Goal: Task Accomplishment & Management: Complete application form

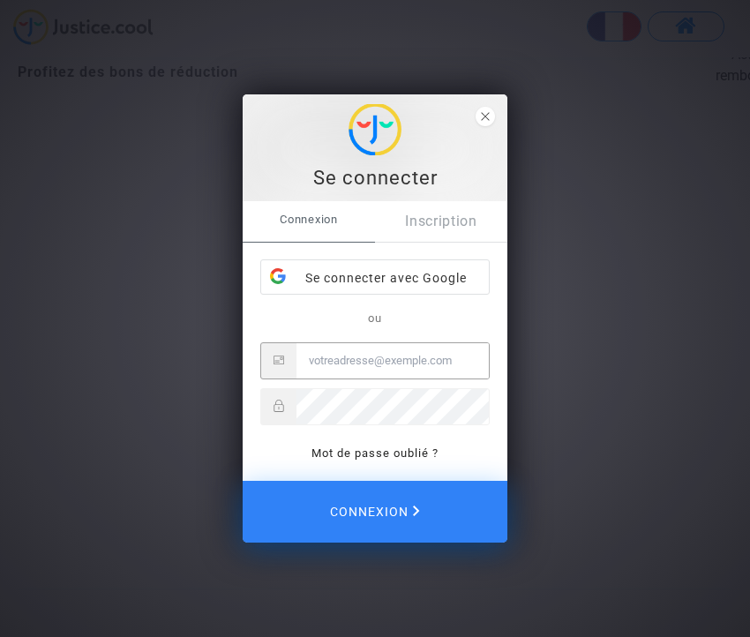
paste input "CFR-250922-QN7M"
type input "CFR-250922-QN7M"
type input "[PERSON_NAME][EMAIL_ADDRESS][DOMAIN_NAME]"
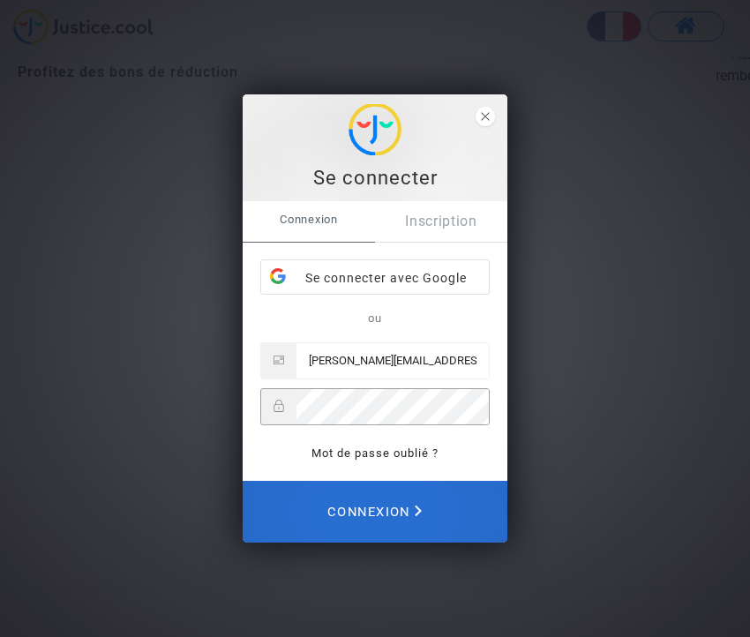
click at [388, 514] on span "Connexion" at bounding box center [375, 512] width 94 height 39
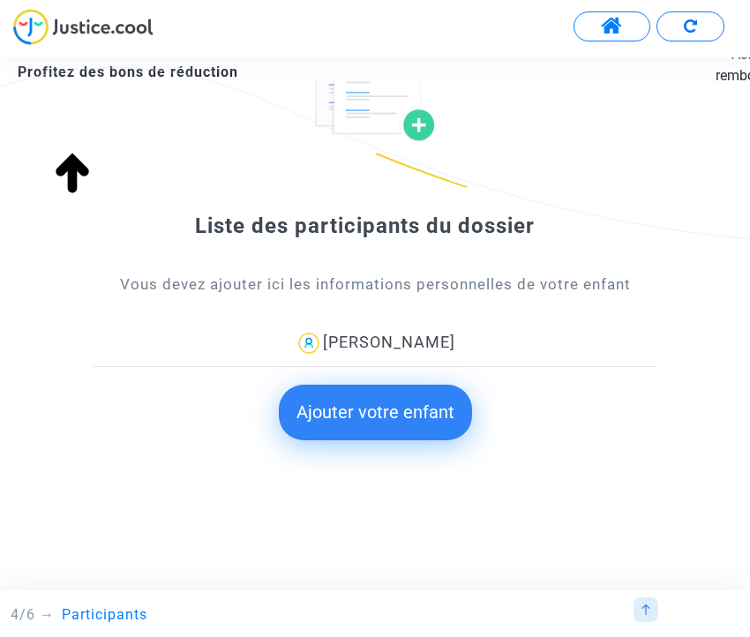
scroll to position [150, 0]
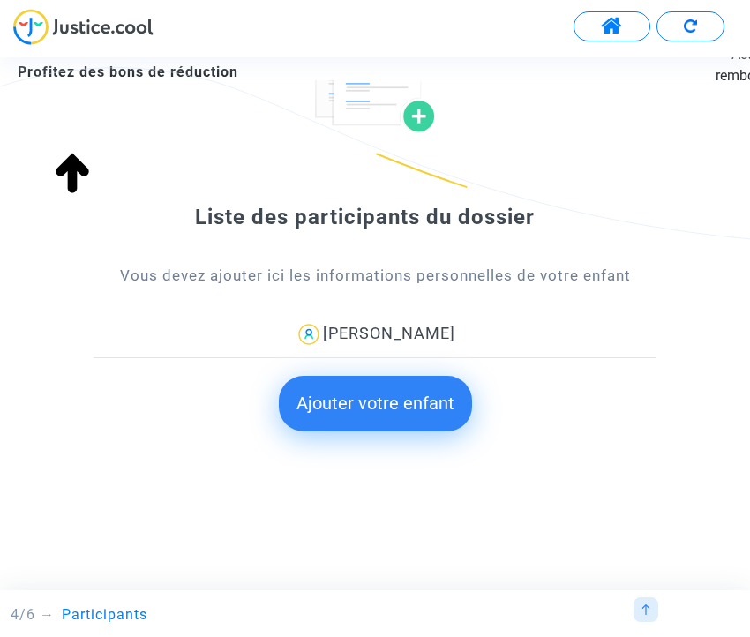
click at [371, 416] on button "Ajouter votre enfant" at bounding box center [375, 403] width 193 height 55
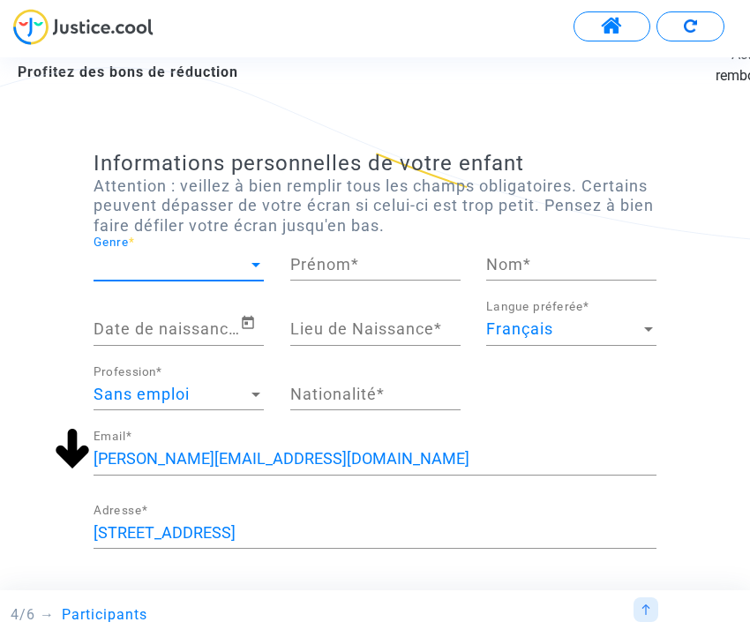
click at [162, 258] on span "Genre" at bounding box center [171, 265] width 155 height 18
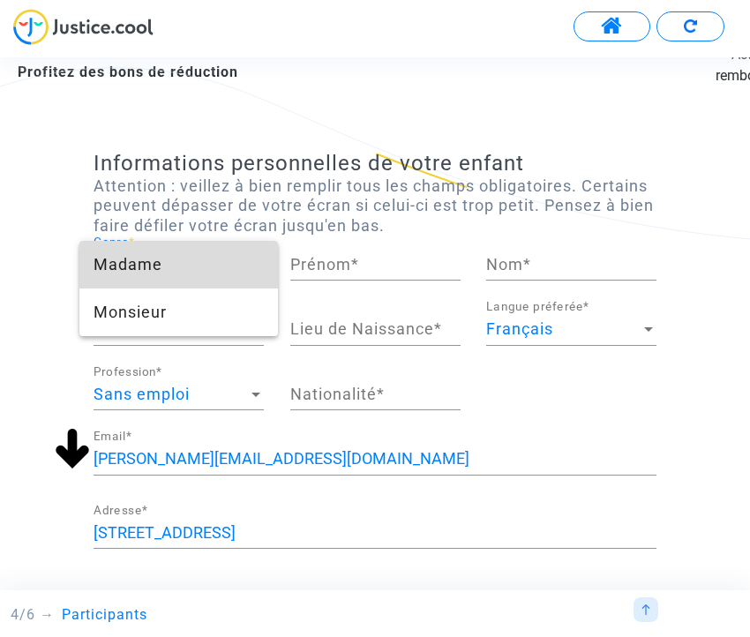
click at [179, 271] on span "Madame" at bounding box center [179, 265] width 170 height 48
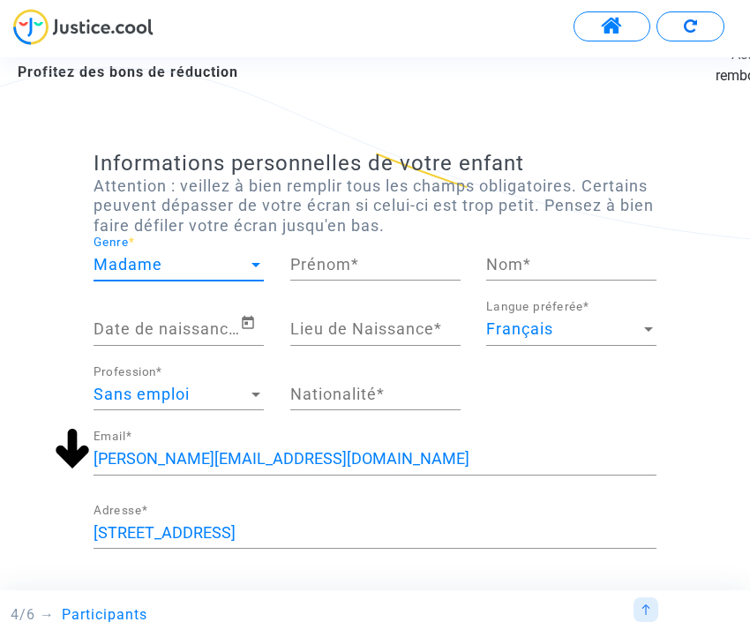
click at [296, 261] on input "Prénom *" at bounding box center [375, 265] width 170 height 18
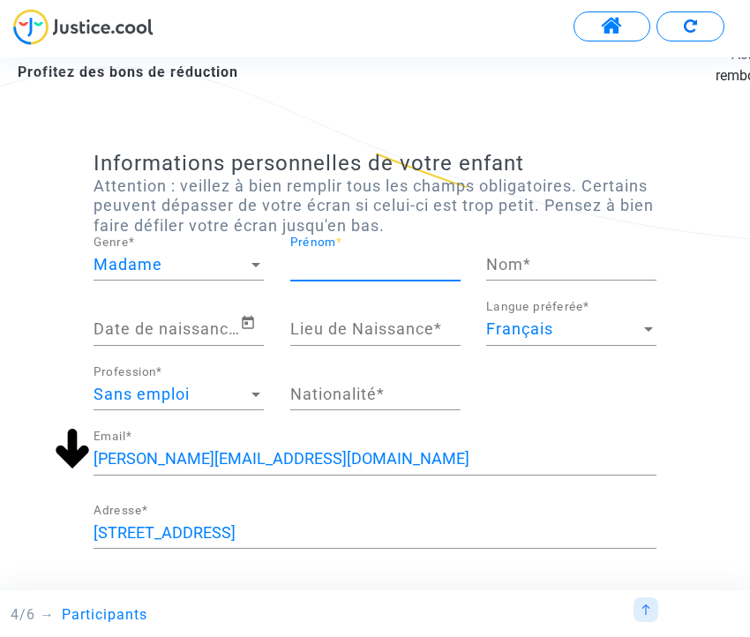
type input "="
type input "[PERSON_NAME]"
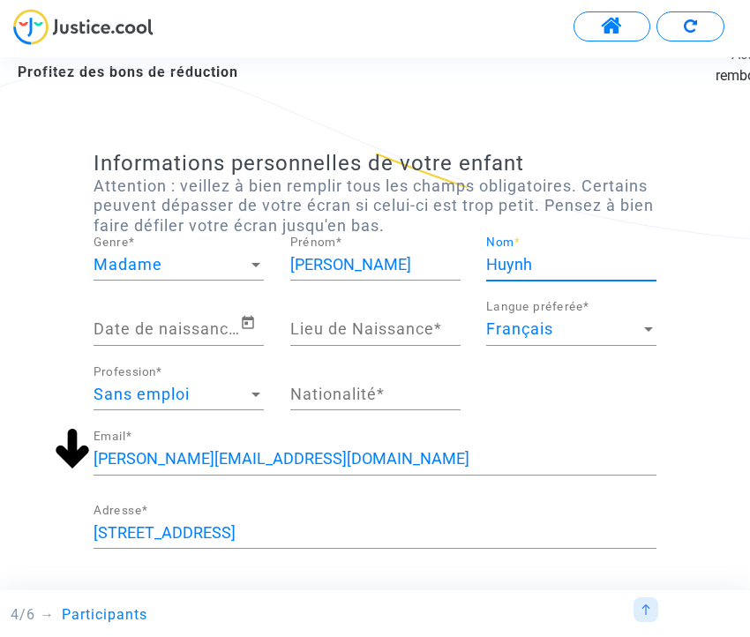
type input "Huynh"
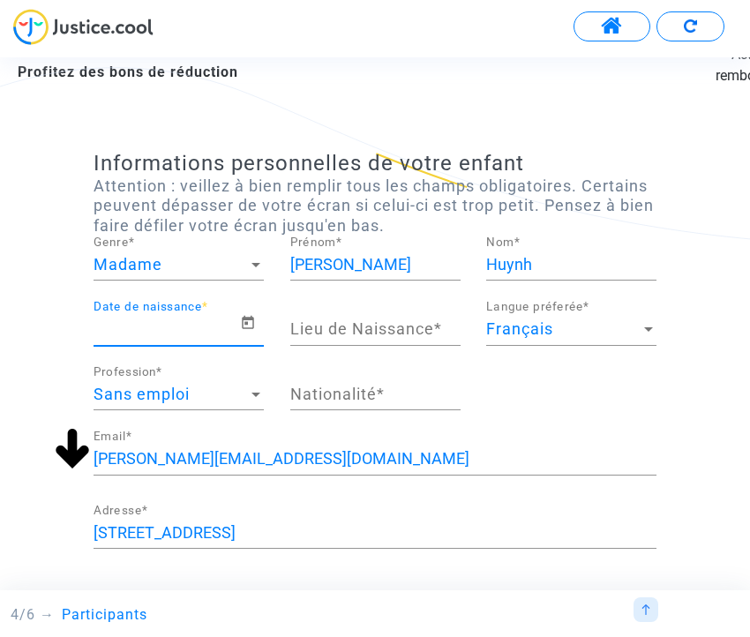
click at [155, 313] on div "Date de naissance *" at bounding box center [167, 323] width 147 height 45
click at [351, 333] on input "Lieu de Naissance *" at bounding box center [375, 329] width 170 height 18
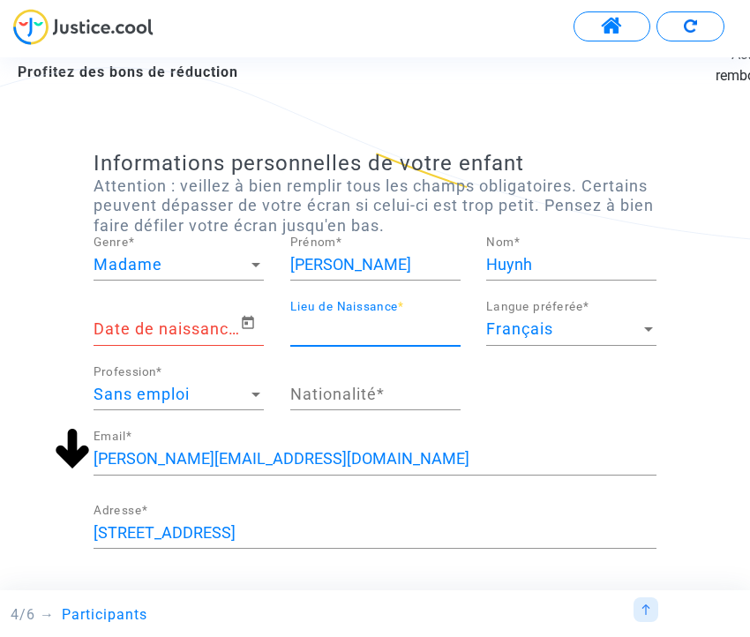
type input "P"
click at [372, 329] on input "75012" at bounding box center [375, 329] width 170 height 18
type input "75010"
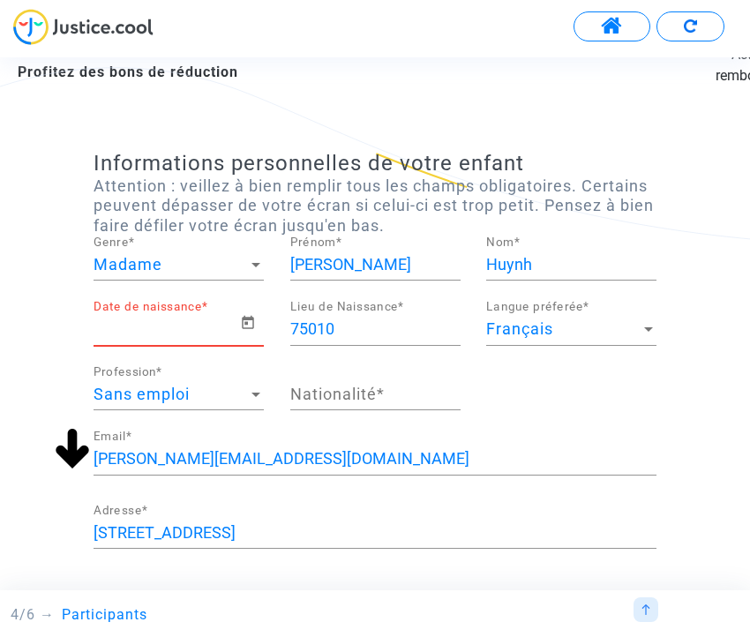
click at [191, 338] on input "Date de naissance *" at bounding box center [167, 329] width 147 height 18
click at [252, 327] on icon "Open calendar" at bounding box center [248, 323] width 16 height 21
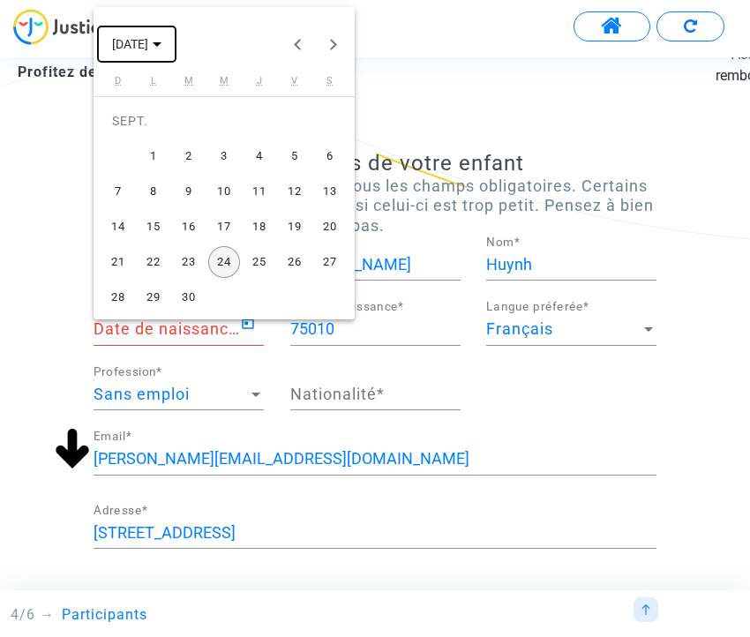
click at [162, 49] on span "SEPT. 2025" at bounding box center [136, 43] width 49 height 14
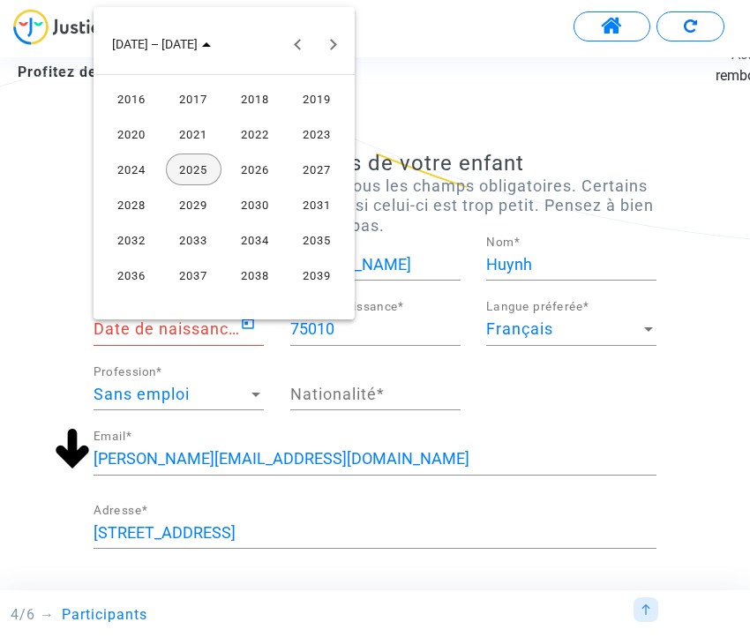
click at [308, 102] on div "2019" at bounding box center [318, 99] width 56 height 32
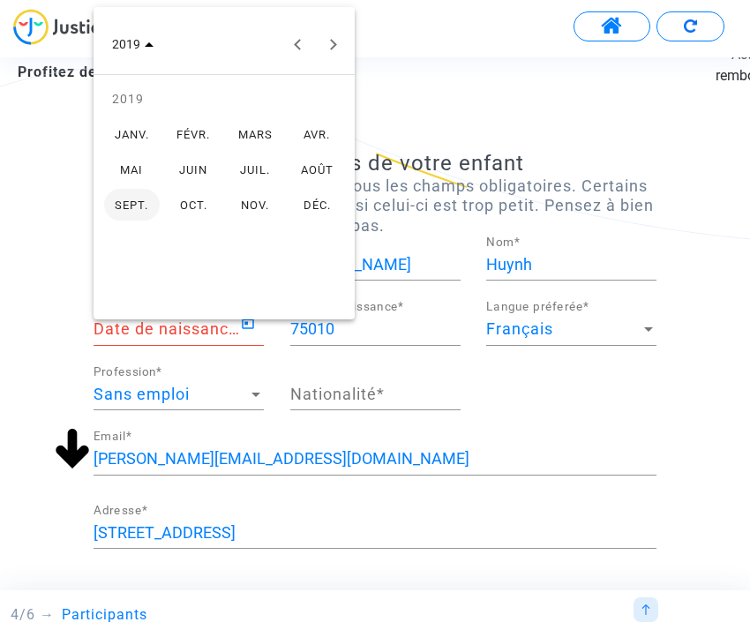
click at [202, 200] on div "OCT." at bounding box center [194, 205] width 56 height 32
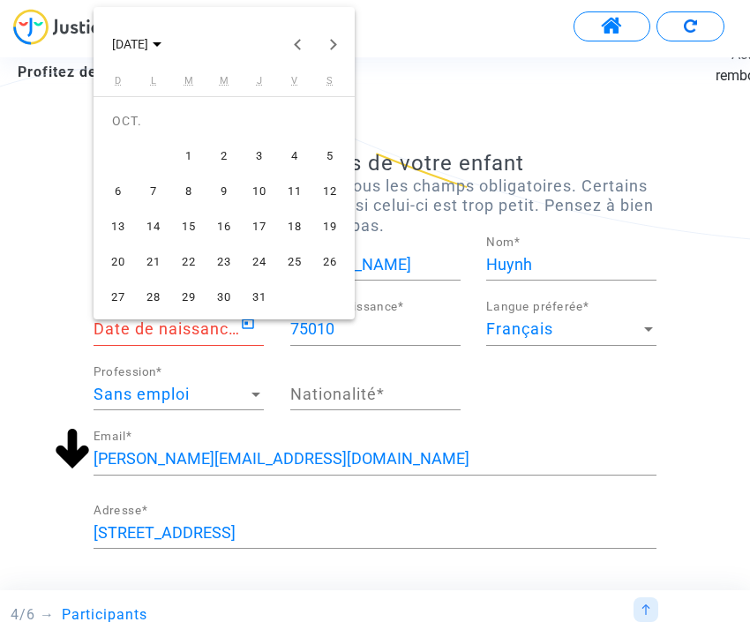
click at [155, 295] on div "28" at bounding box center [154, 298] width 32 height 32
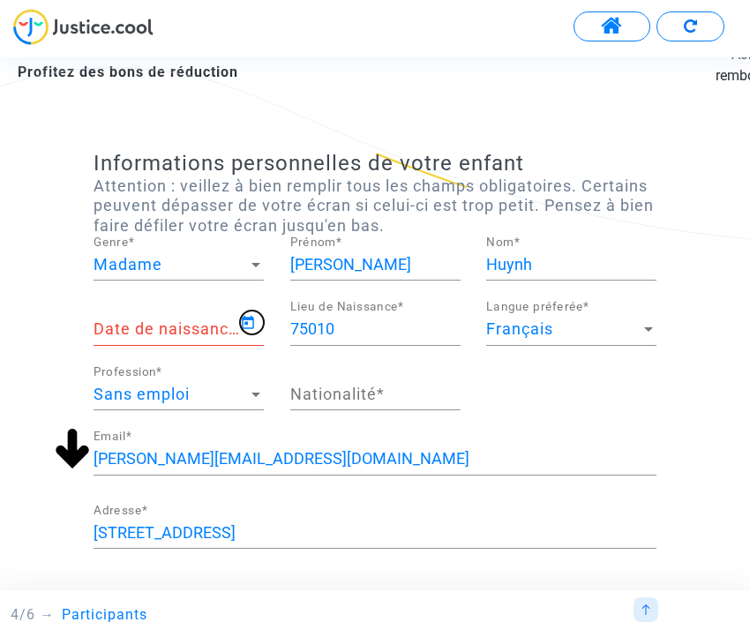
type input "28/10/2019"
click at [154, 401] on span "Sans emploi" at bounding box center [142, 394] width 96 height 19
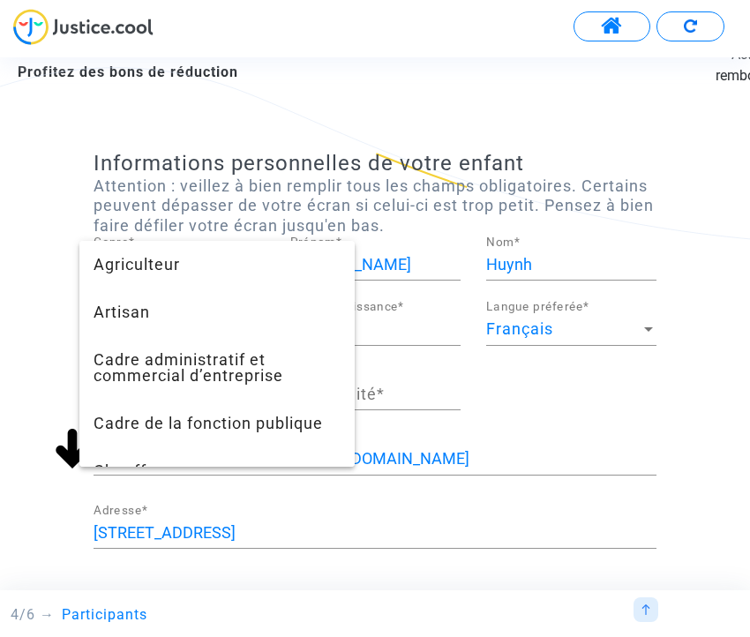
scroll to position [1252, 0]
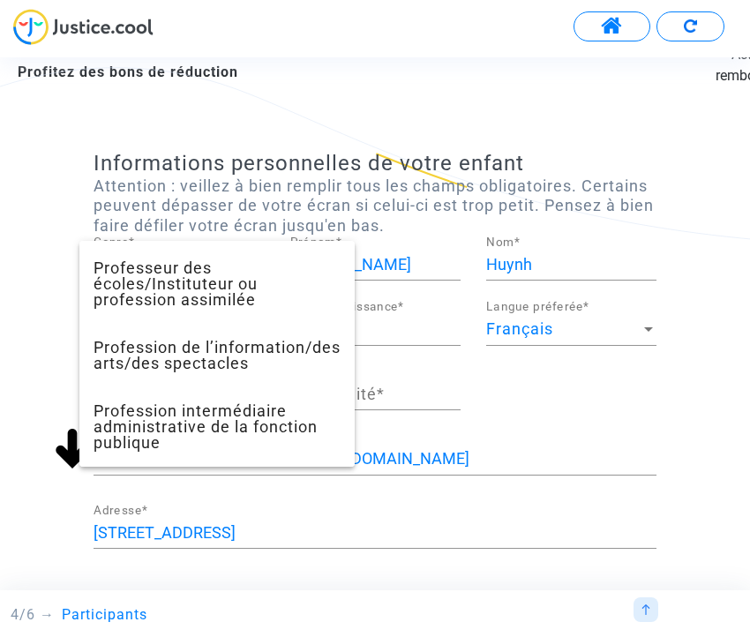
click at [535, 490] on div at bounding box center [375, 318] width 750 height 637
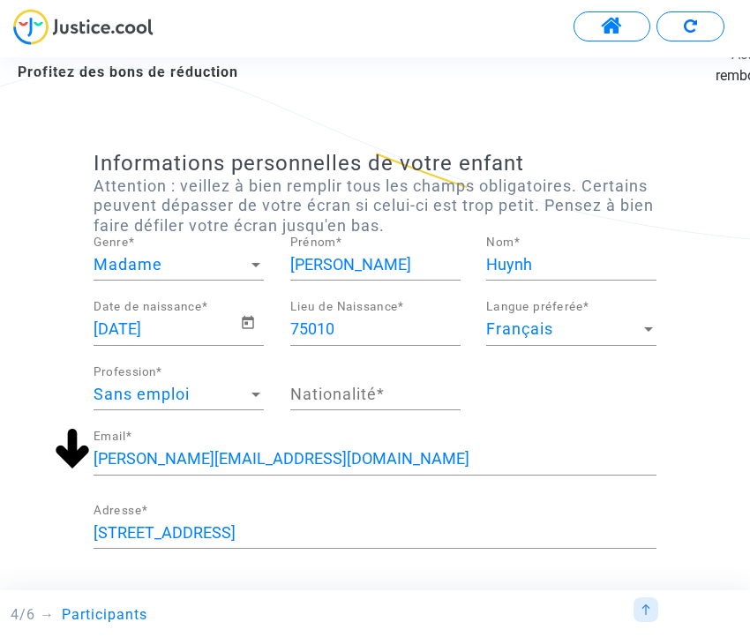
click at [253, 397] on div at bounding box center [256, 395] width 9 height 4
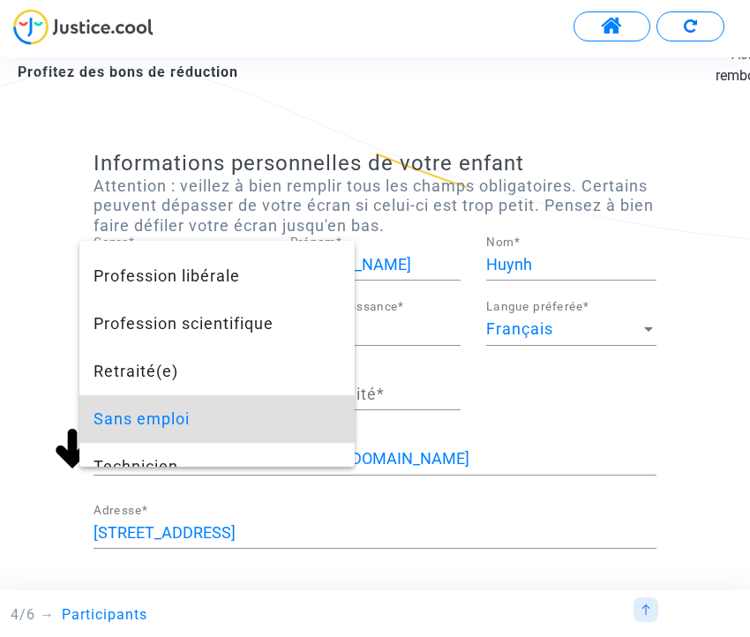
scroll to position [1633, 0]
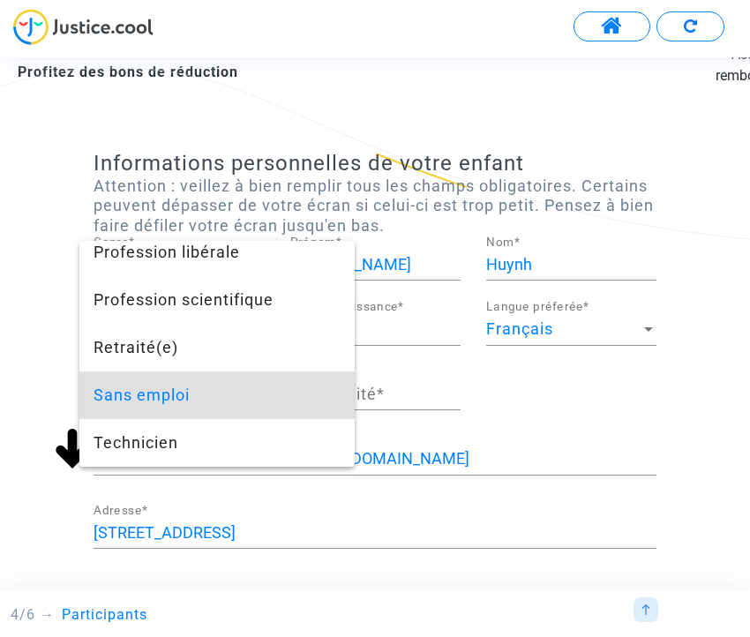
click at [617, 441] on div at bounding box center [375, 318] width 750 height 637
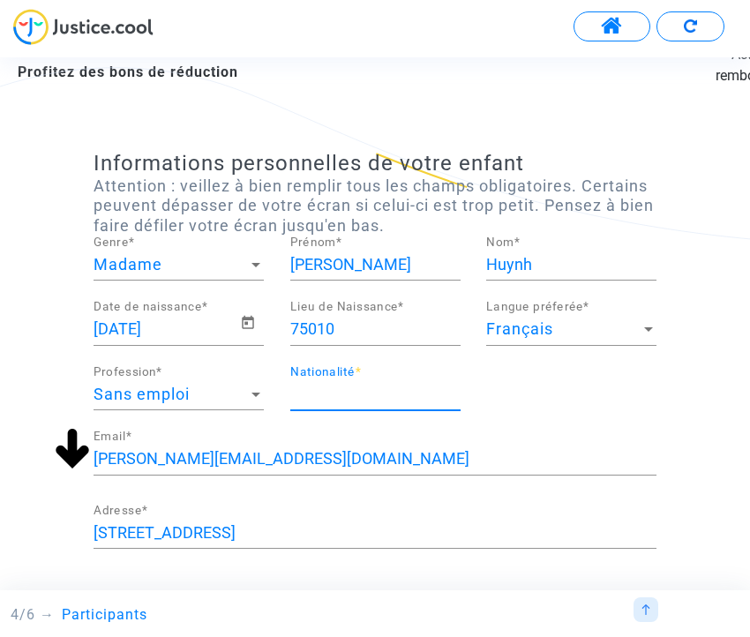
click at [373, 403] on input "Nationalité *" at bounding box center [375, 395] width 170 height 18
click at [220, 403] on div "Sans emploi" at bounding box center [171, 395] width 155 height 18
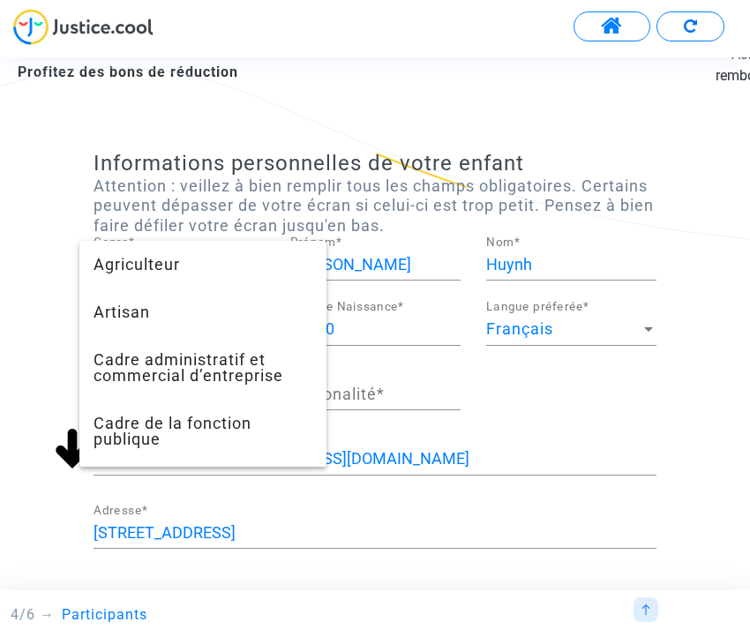
scroll to position [1252, 0]
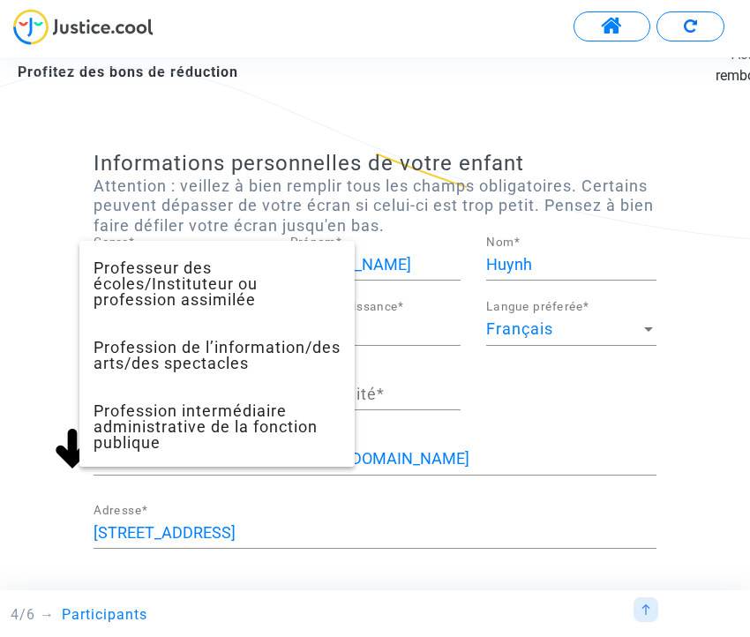
click at [492, 404] on div at bounding box center [375, 318] width 750 height 637
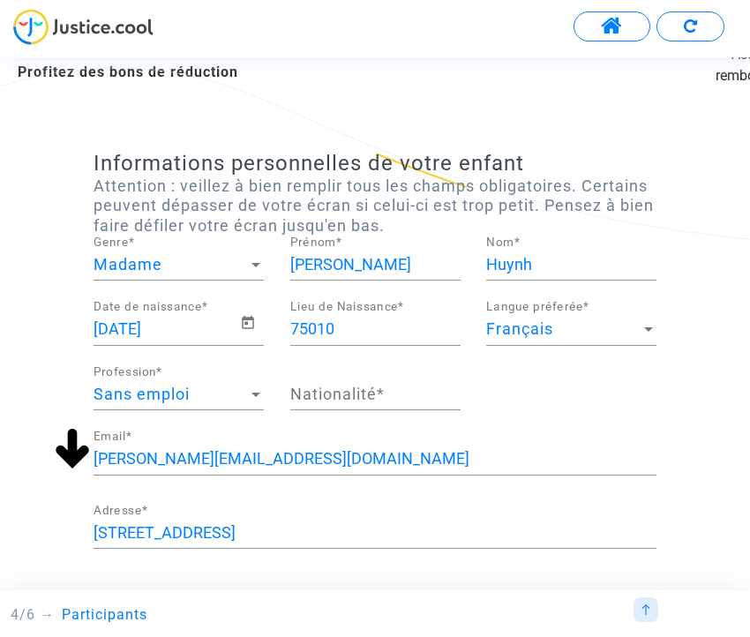
click at [388, 397] on input "Nationalité *" at bounding box center [375, 395] width 170 height 18
type input "7"
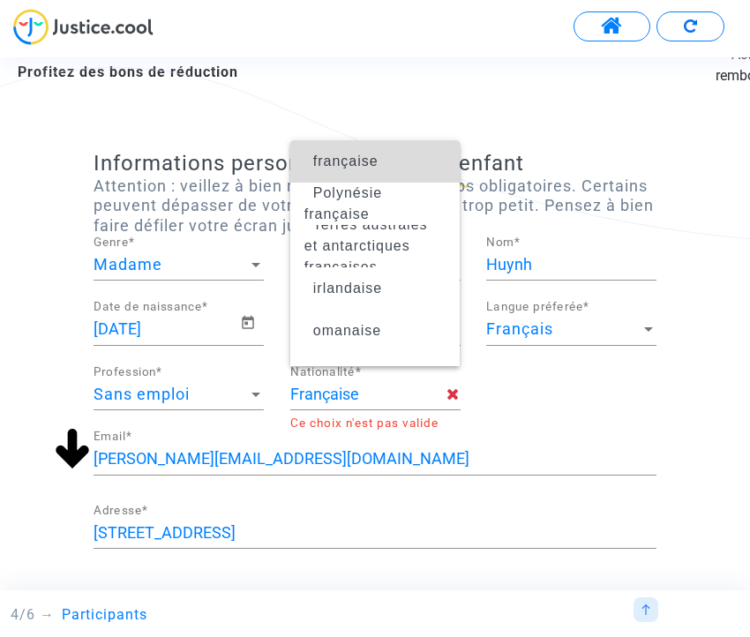
click at [378, 162] on span "française" at bounding box center [345, 161] width 65 height 15
type input "française"
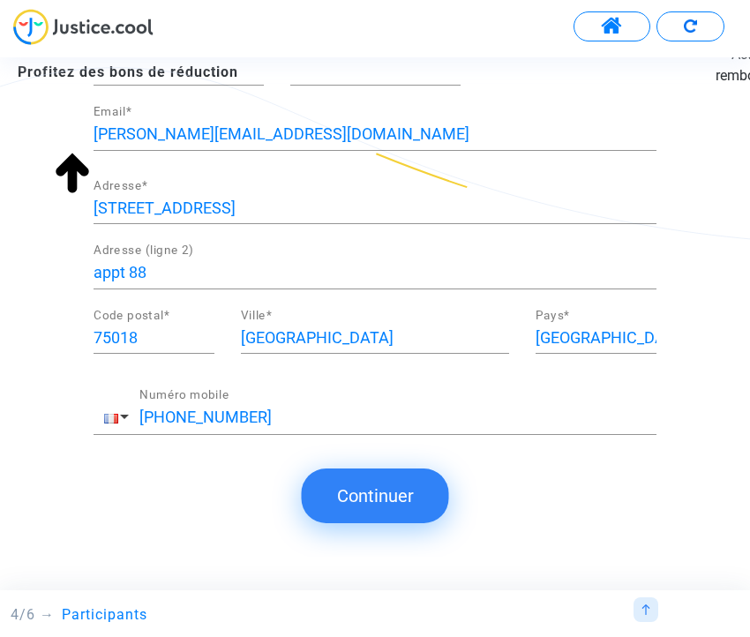
scroll to position [333, 0]
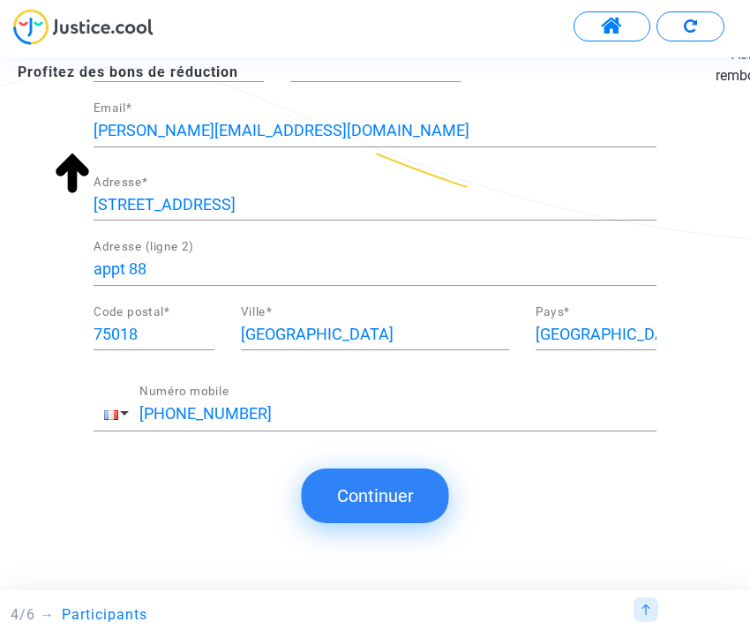
click at [378, 479] on button "Continuer" at bounding box center [375, 496] width 147 height 55
click at [380, 504] on button "Continuer" at bounding box center [375, 496] width 147 height 55
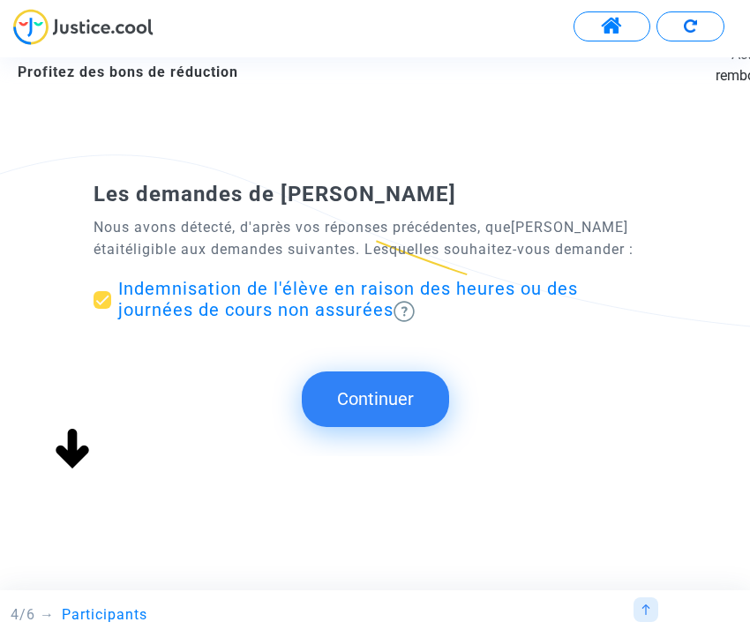
scroll to position [0, 0]
click at [366, 401] on button "Continuer" at bounding box center [375, 399] width 147 height 55
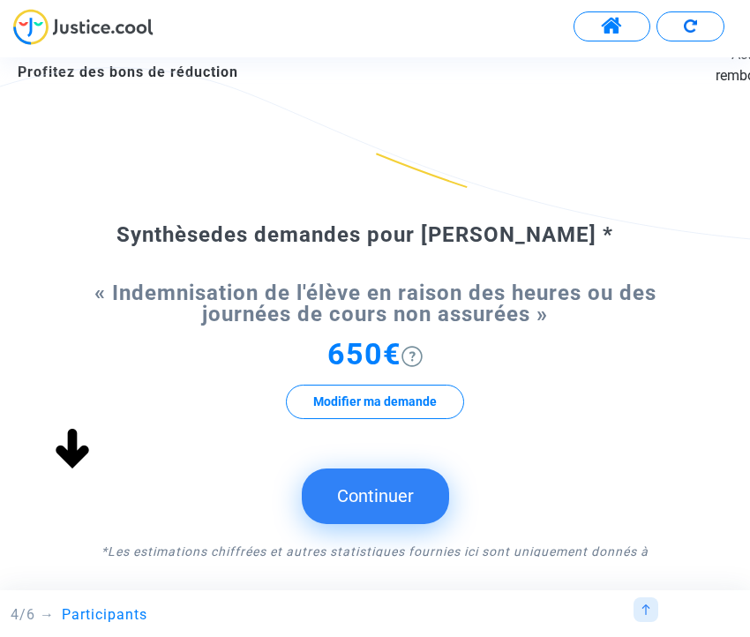
click at [382, 515] on button "Continuer" at bounding box center [375, 496] width 147 height 55
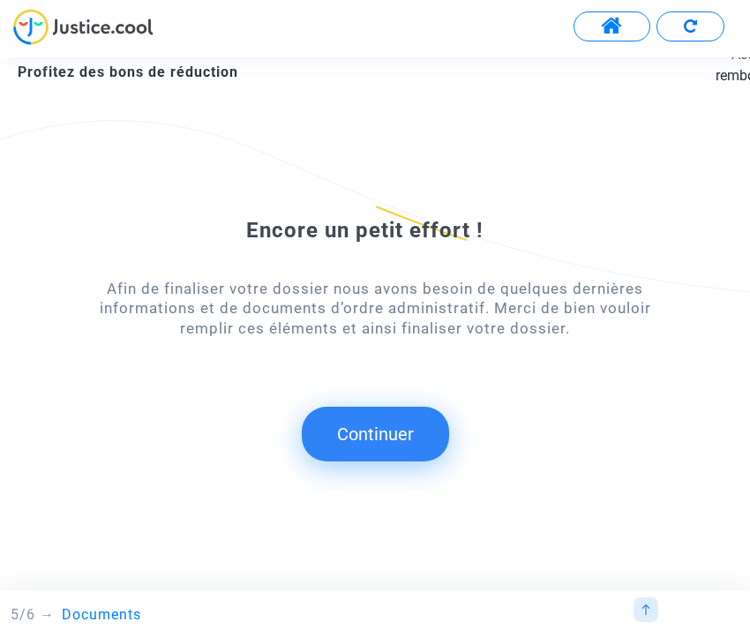
click at [381, 437] on button "Continuer" at bounding box center [375, 434] width 147 height 55
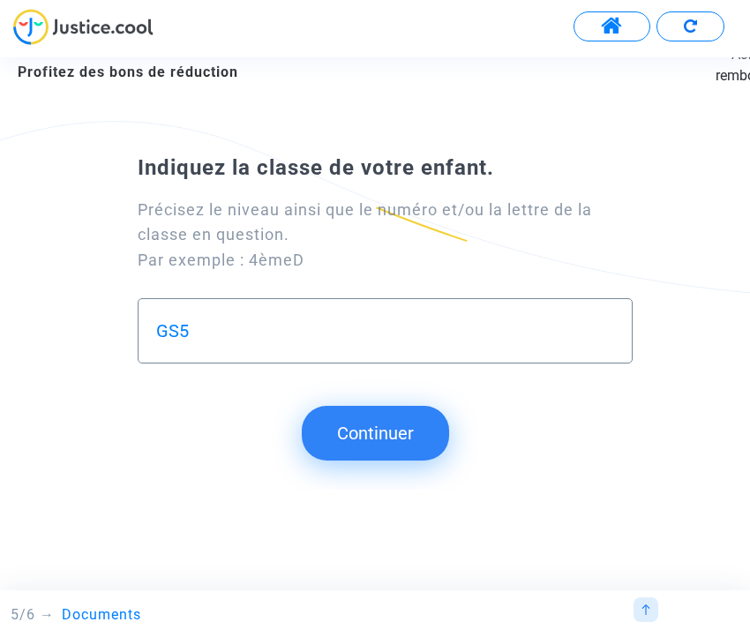
type input "GS5"
click at [364, 442] on button "Continuer" at bounding box center [375, 433] width 147 height 55
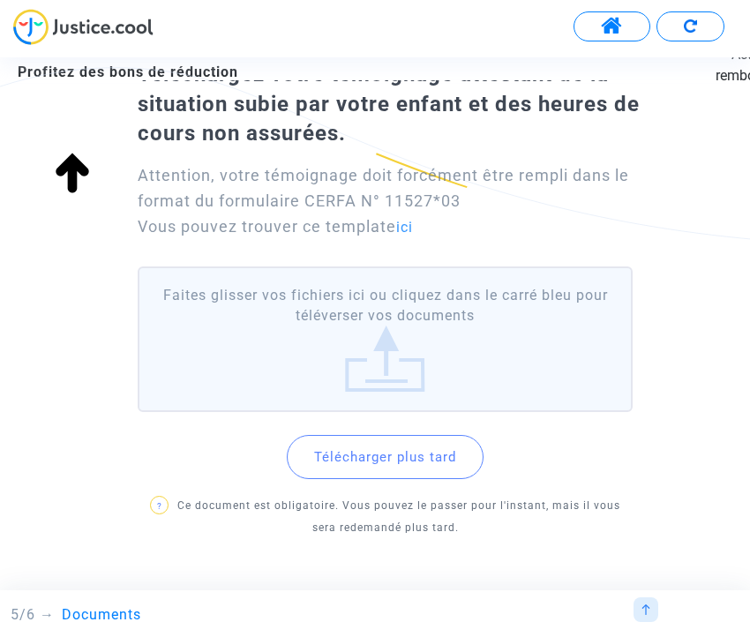
scroll to position [98, 0]
click at [394, 325] on label "Faites glisser vos fichiers ici ou cliquez dans le carré bleu pour téléverser v…" at bounding box center [385, 339] width 495 height 146
click at [0, 0] on input "Faites glisser vos fichiers ici ou cliquez dans le carré bleu pour téléverser v…" at bounding box center [0, 0] width 0 height 0
click at [406, 304] on label "Faites glisser vos fichiers ici ou cliquez dans le carré bleu pour téléverser v…" at bounding box center [385, 339] width 495 height 146
click at [0, 0] on input "Faites glisser vos fichiers ici ou cliquez dans le carré bleu pour téléverser v…" at bounding box center [0, 0] width 0 height 0
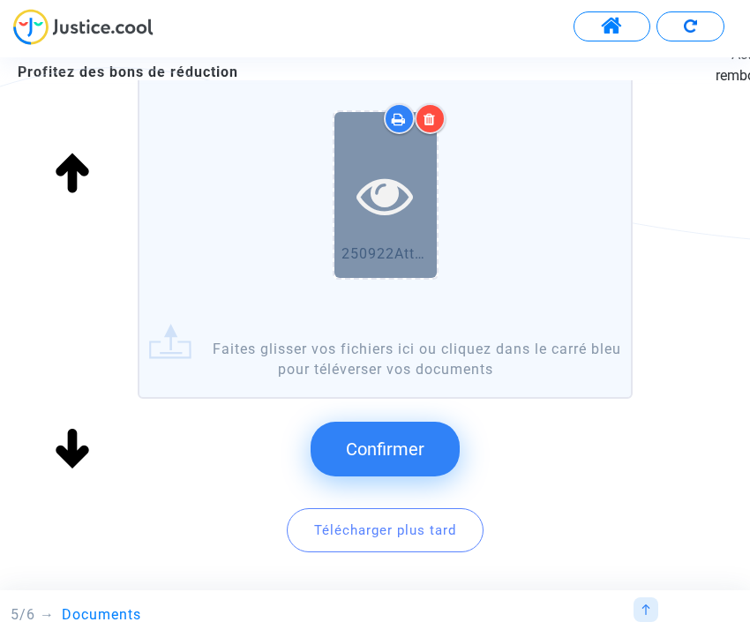
scroll to position [351, 0]
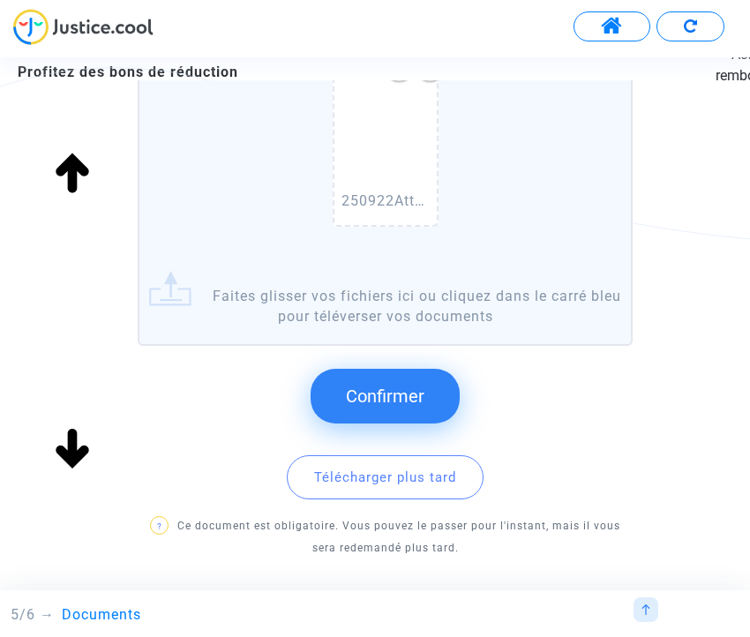
click at [376, 393] on span "Confirmer" at bounding box center [385, 396] width 79 height 21
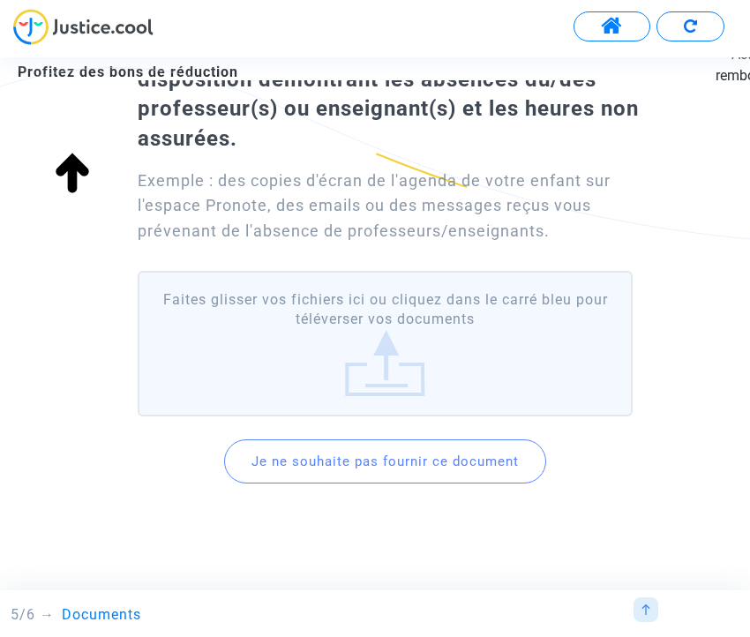
scroll to position [132, 0]
